Goal: Information Seeking & Learning: Learn about a topic

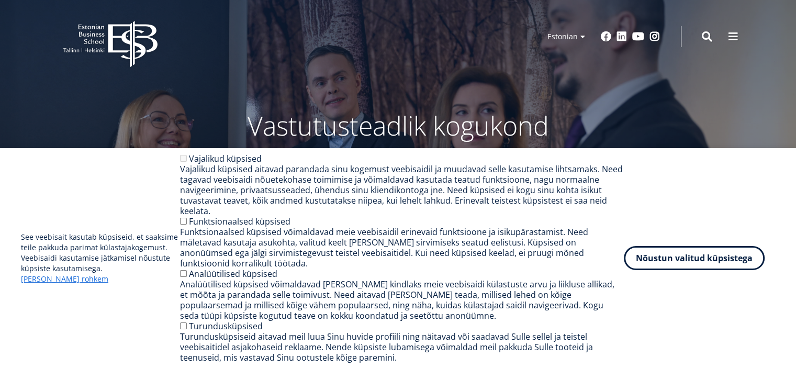
click at [255, 219] on small "Tutvu ja registreeru" at bounding box center [256, 225] width 62 height 16
click at [737, 35] on span at bounding box center [733, 35] width 10 height 10
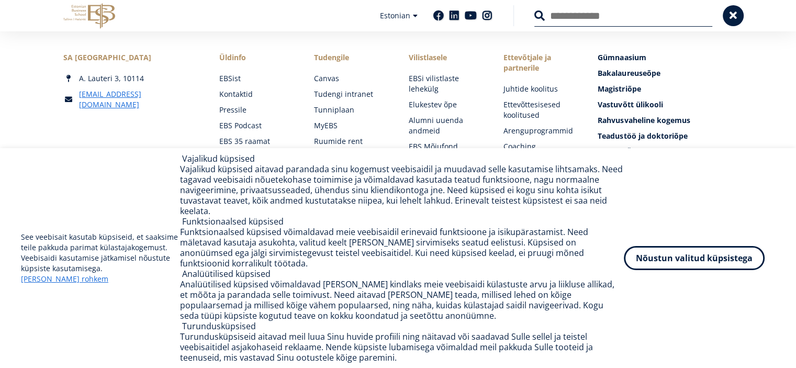
click at [265, 231] on link "Raamatukogu" at bounding box center [257, 230] width 74 height 10
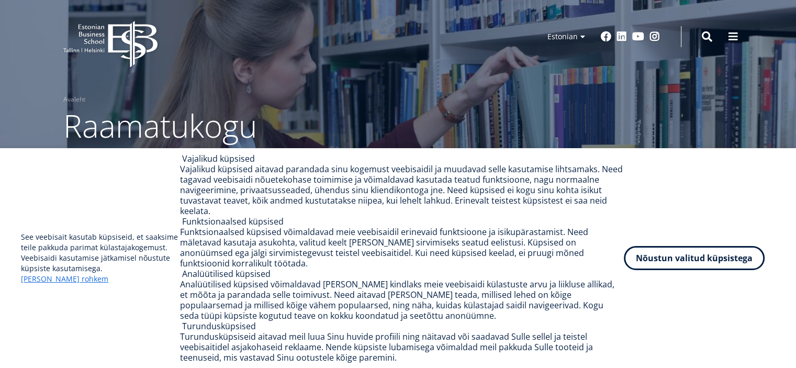
click at [214, 181] on link "Andmebaasid" at bounding box center [203, 182] width 47 height 10
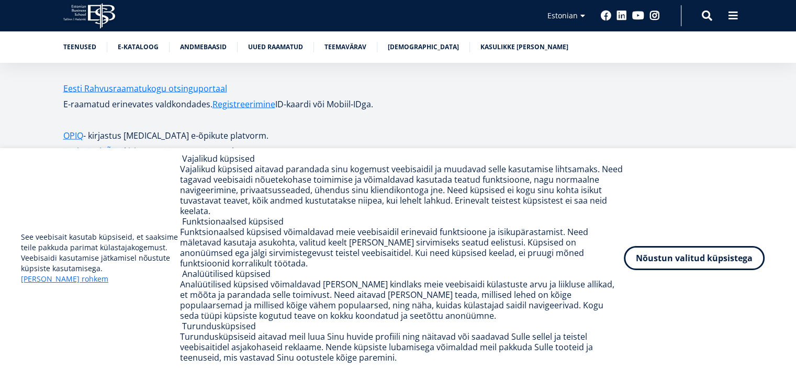
click at [131, 218] on strong "ProQuest One Business" at bounding box center [112, 224] width 98 height 12
